Goal: Navigation & Orientation: Find specific page/section

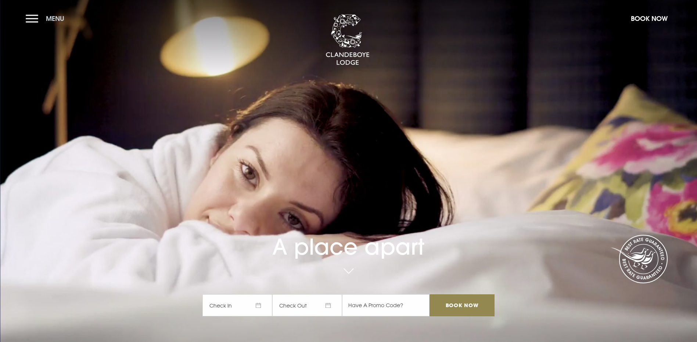
click at [32, 17] on button "Menu" at bounding box center [47, 19] width 42 height 16
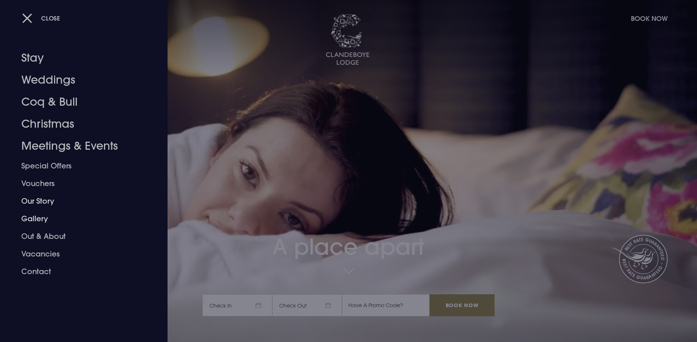
drag, startPoint x: 36, startPoint y: 228, endPoint x: 35, endPoint y: 221, distance: 6.8
click at [37, 228] on link "Out & About" at bounding box center [79, 237] width 116 height 18
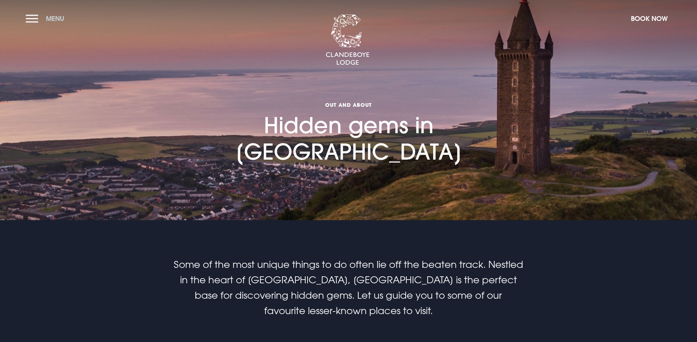
click at [34, 14] on button "Menu" at bounding box center [47, 19] width 42 height 16
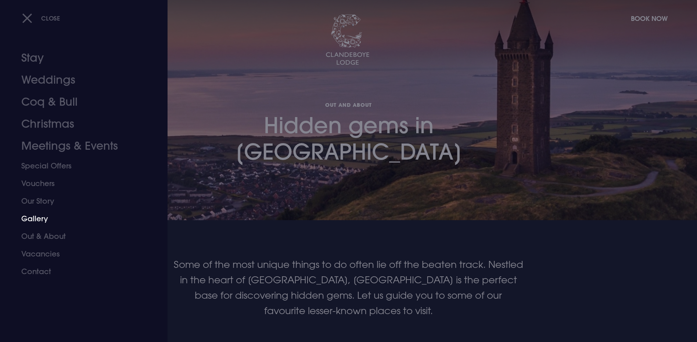
click at [36, 222] on link "Gallery" at bounding box center [79, 219] width 116 height 18
